Goal: Check status: Check status

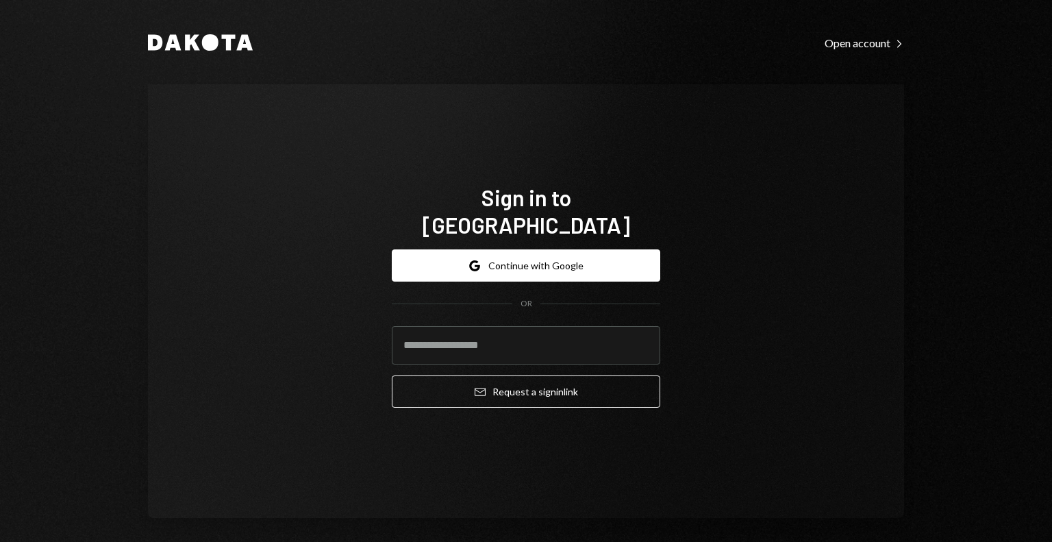
type input "**********"
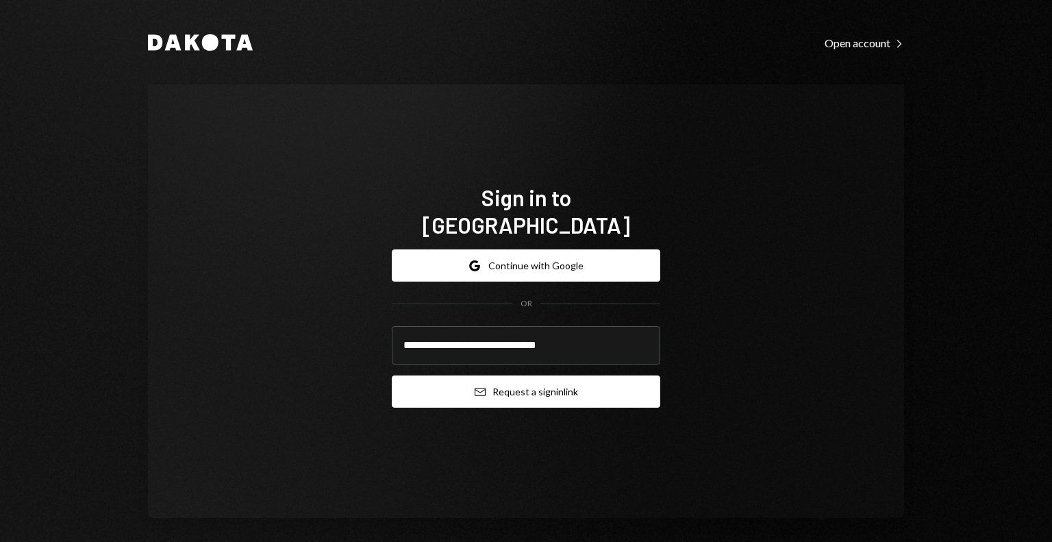
click at [492, 383] on button "Email Request a sign in link" at bounding box center [526, 391] width 268 height 32
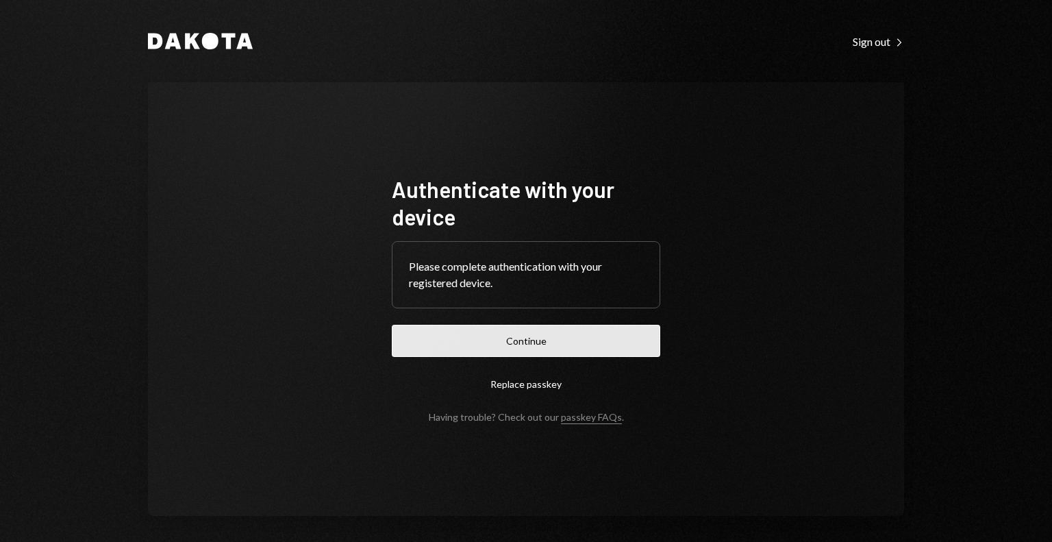
click at [526, 340] on button "Continue" at bounding box center [526, 341] width 268 height 32
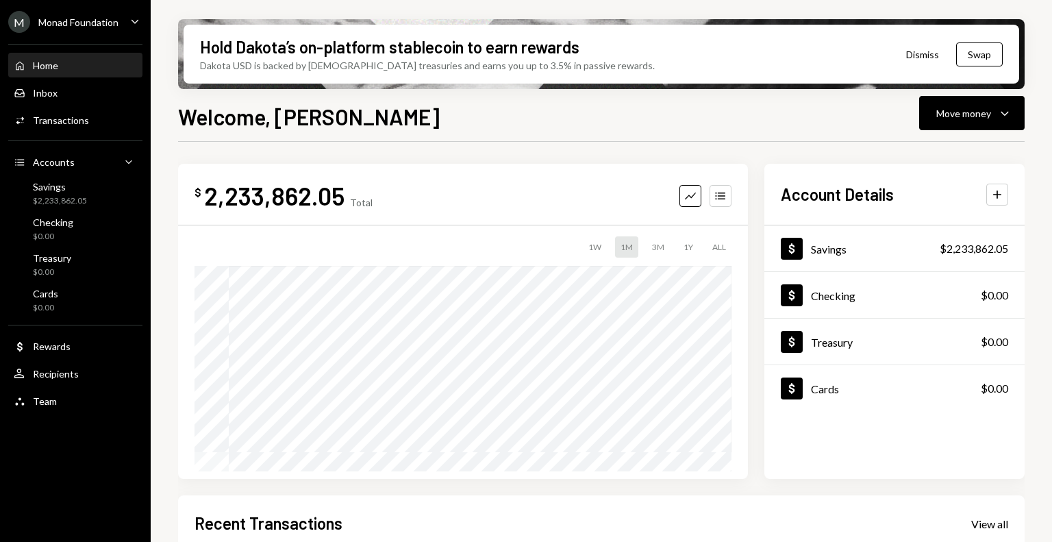
click at [58, 19] on div "Monad Foundation" at bounding box center [78, 22] width 80 height 12
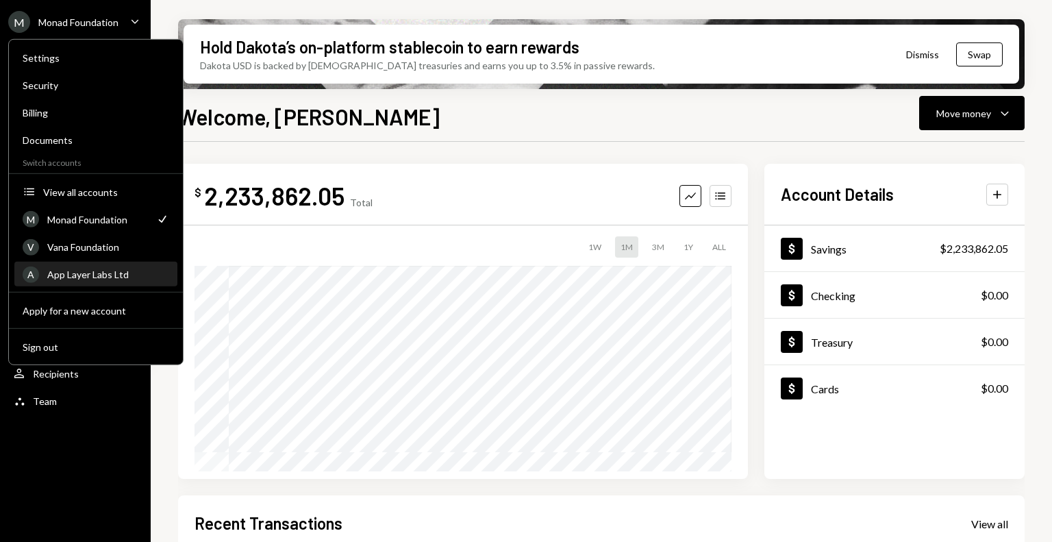
click at [80, 268] on div "App Layer Labs Ltd" at bounding box center [108, 274] width 122 height 12
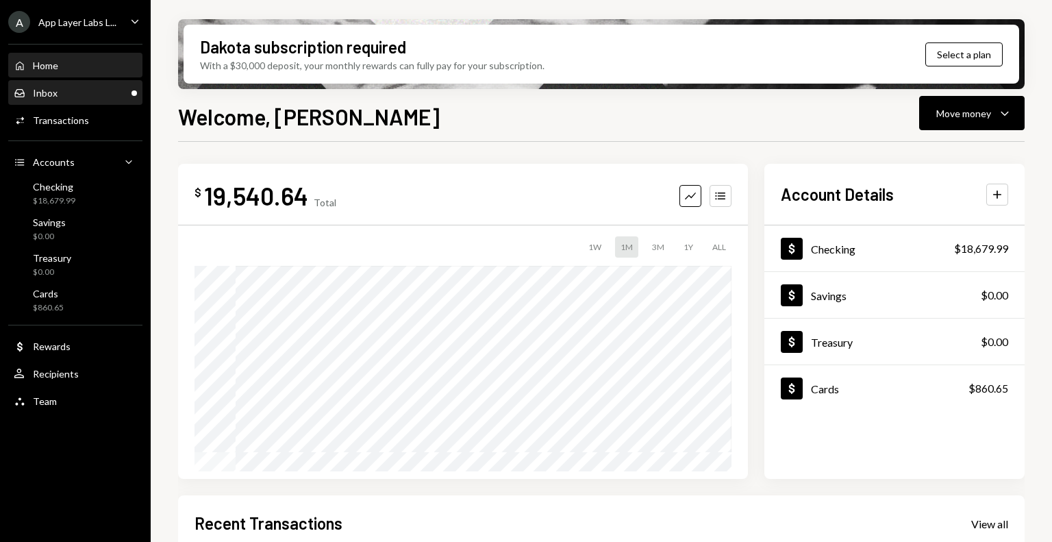
click at [68, 90] on div "Inbox Inbox" at bounding box center [75, 93] width 123 height 12
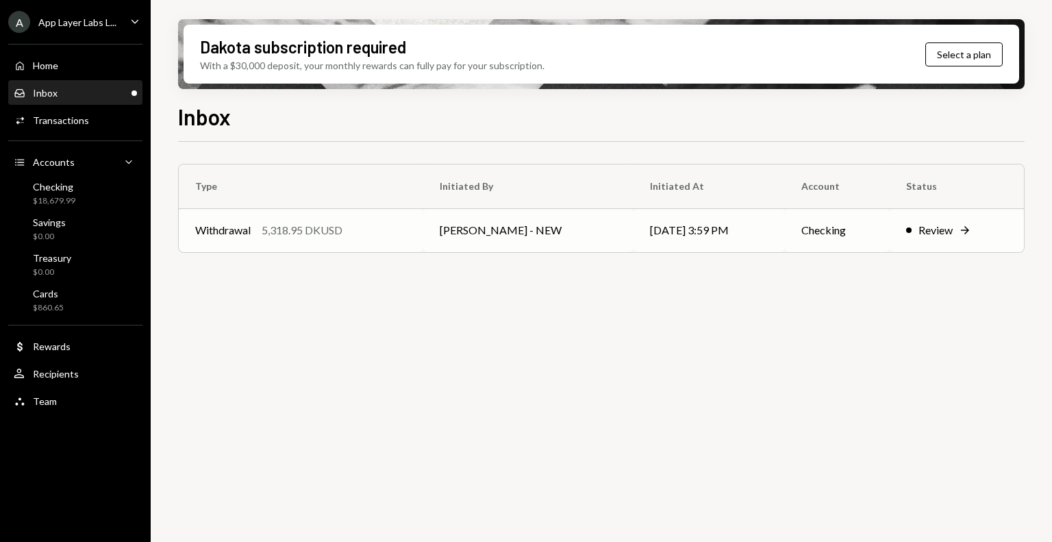
click at [383, 240] on td "Withdrawal 5,318.95 DKUSD" at bounding box center [301, 230] width 244 height 44
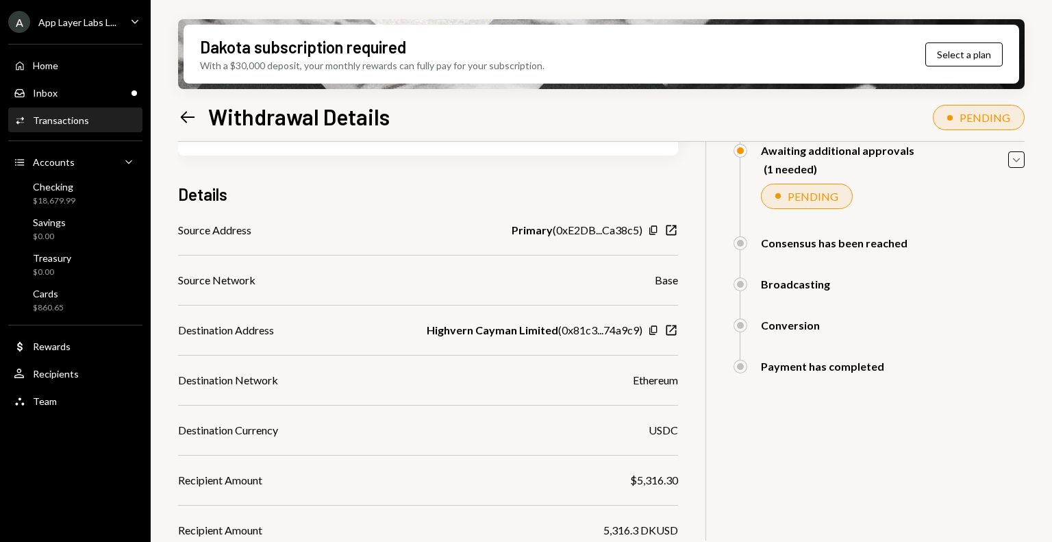
scroll to position [327, 0]
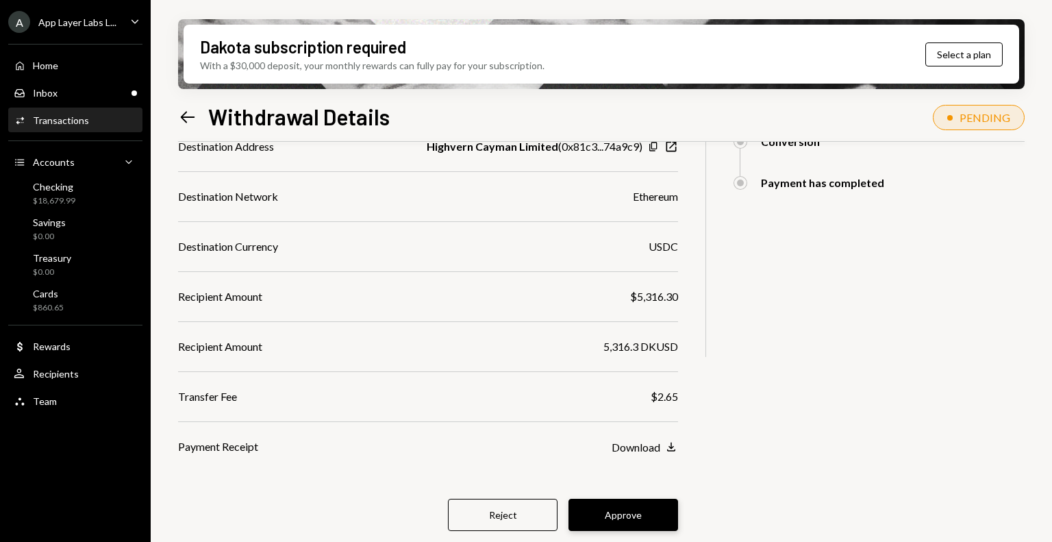
click at [609, 507] on button "Approve" at bounding box center [623, 515] width 110 height 32
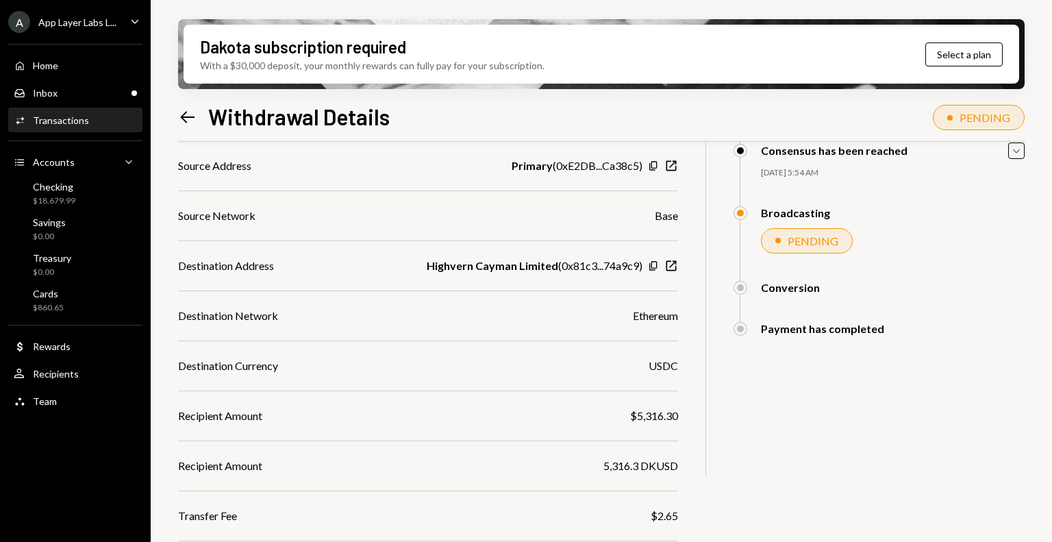
scroll to position [207, 0]
click at [64, 191] on div "Checking" at bounding box center [54, 187] width 42 height 12
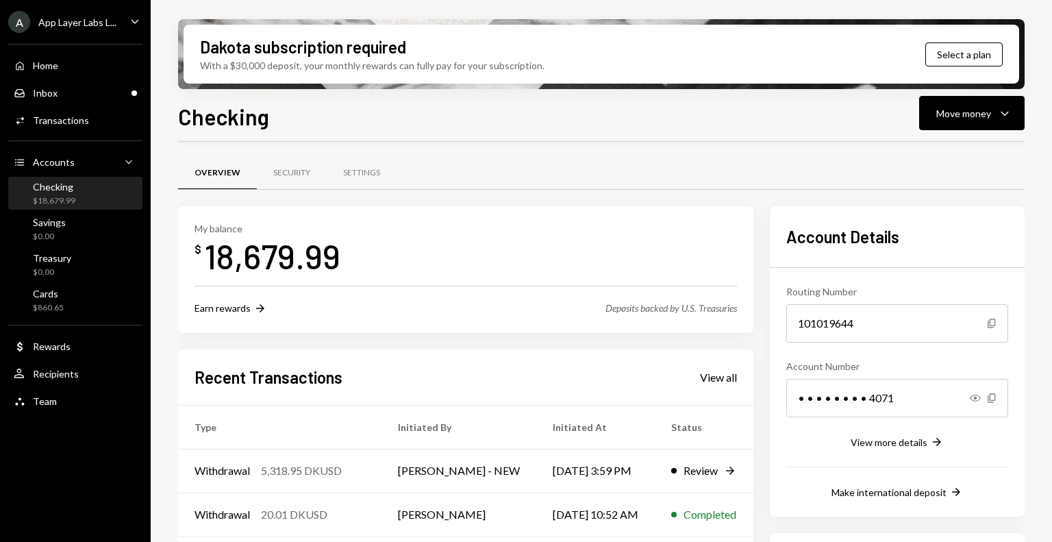
scroll to position [202, 0]
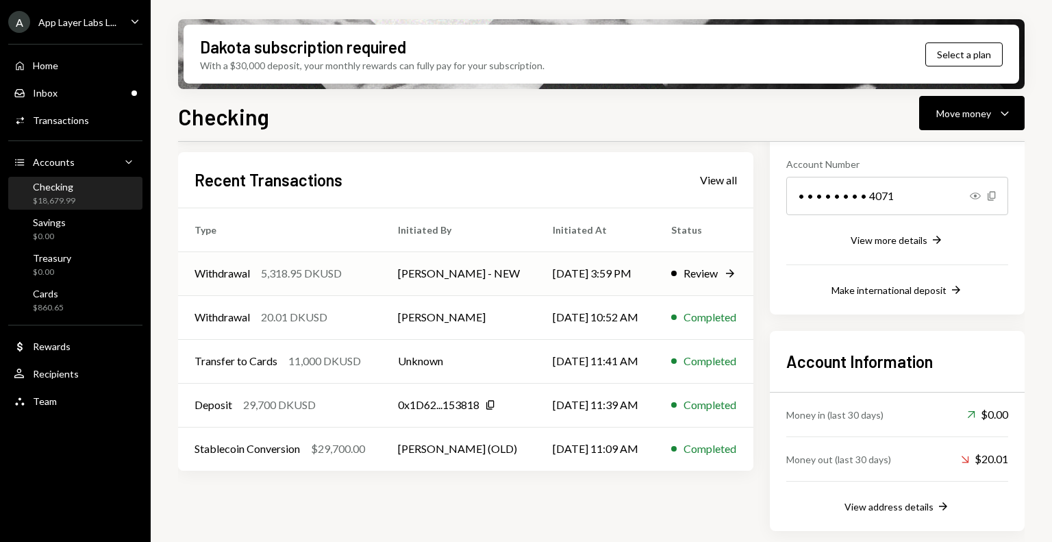
click at [381, 273] on td "Withdrawal 5,318.95 DKUSD" at bounding box center [279, 273] width 203 height 44
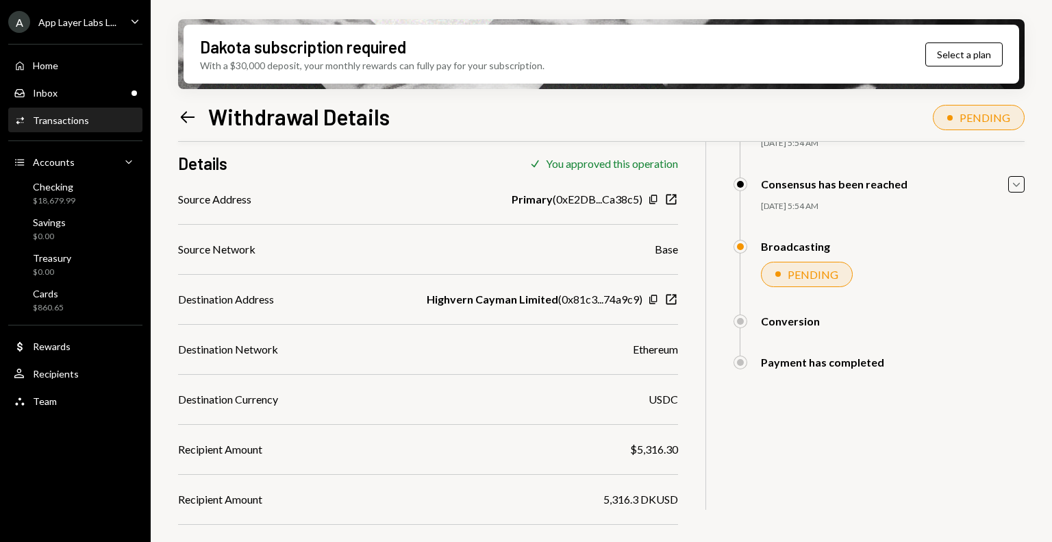
scroll to position [175, 0]
click at [653, 298] on icon "Copy" at bounding box center [653, 298] width 11 height 11
